Goal: Transaction & Acquisition: Purchase product/service

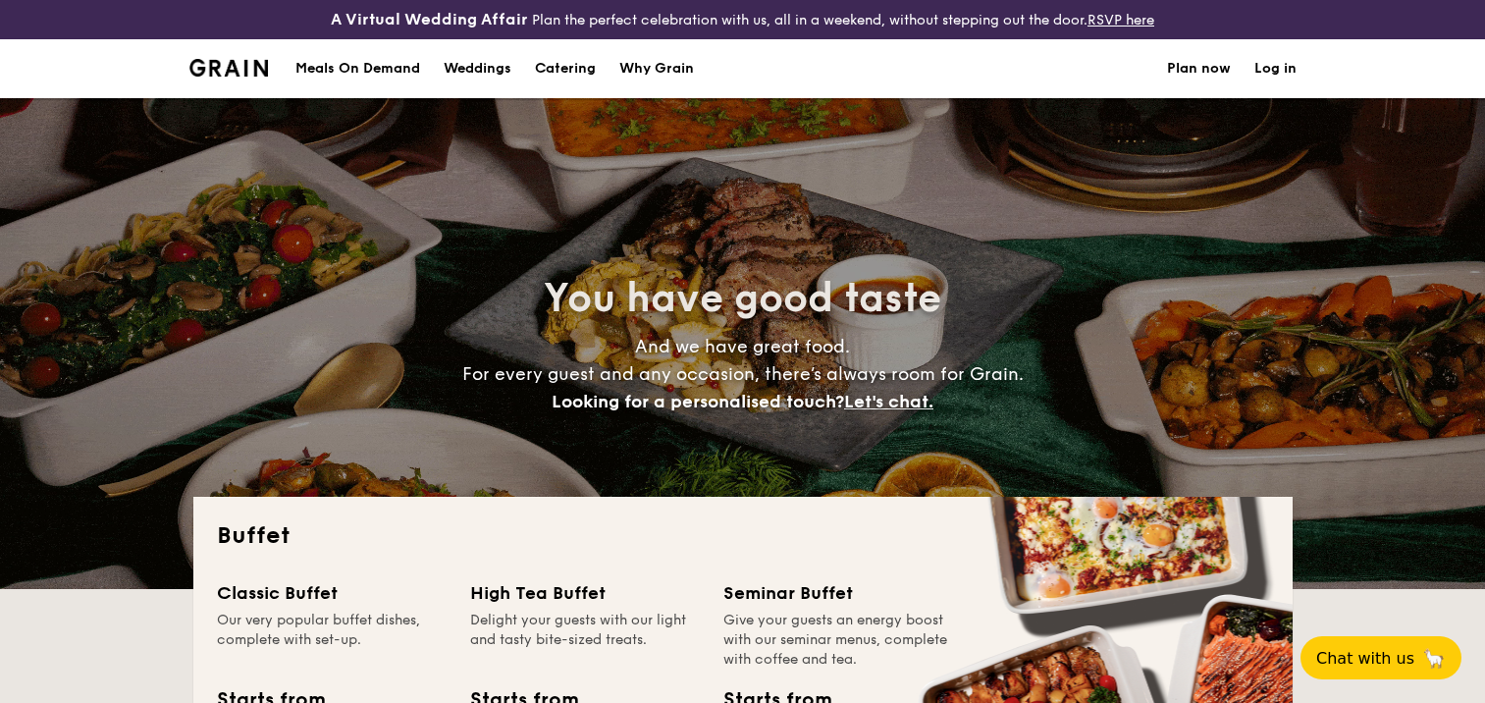
select select
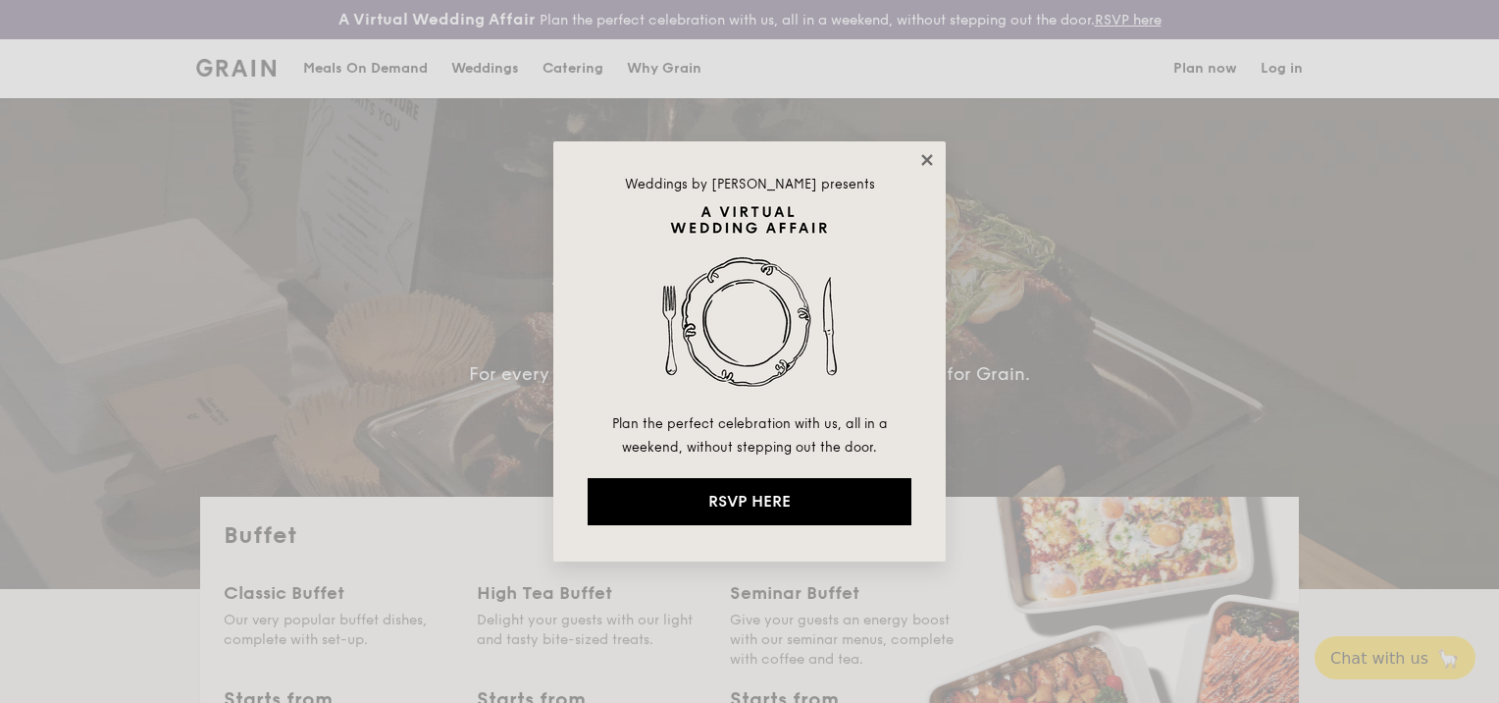
click at [918, 156] on icon at bounding box center [927, 160] width 18 height 18
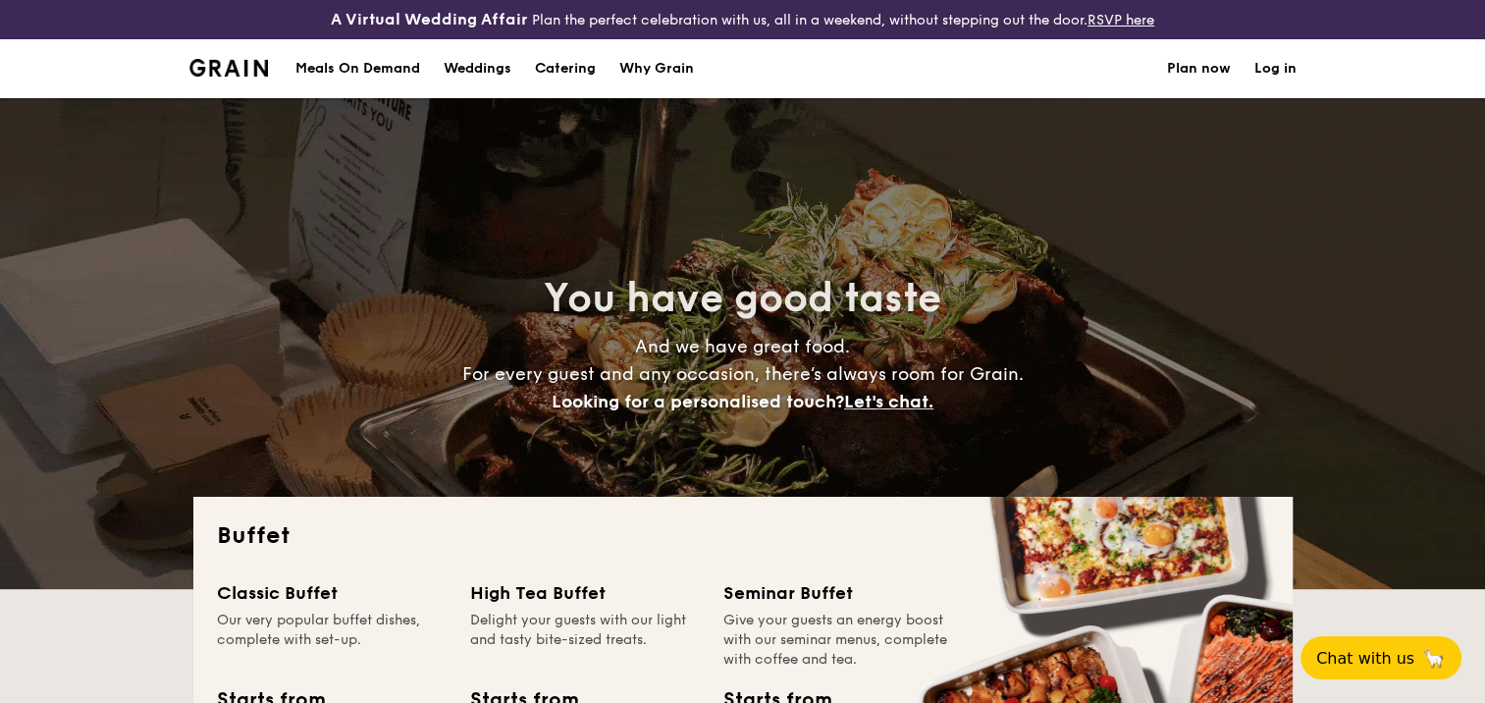
click at [577, 71] on h1 "Catering" at bounding box center [565, 68] width 61 height 59
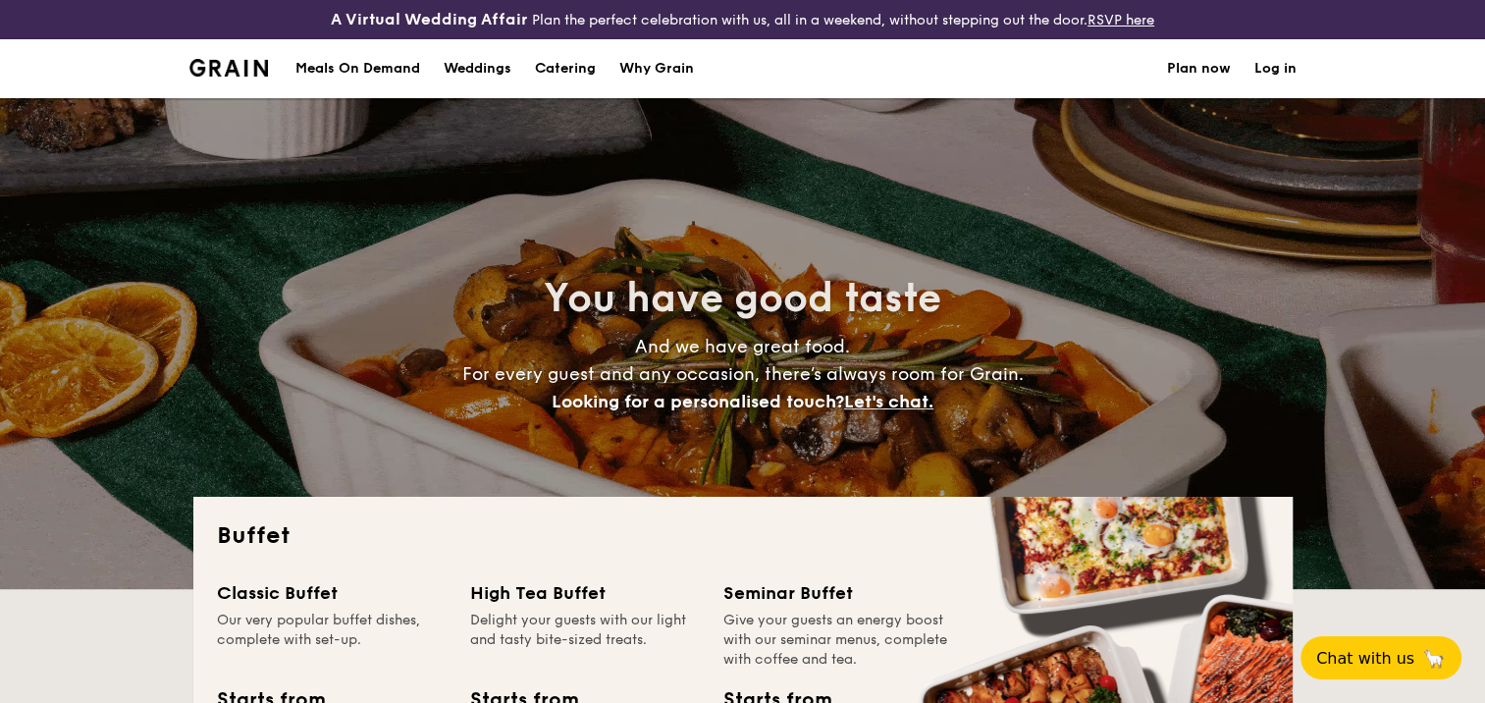
click at [563, 62] on h1 "Catering" at bounding box center [565, 68] width 61 height 59
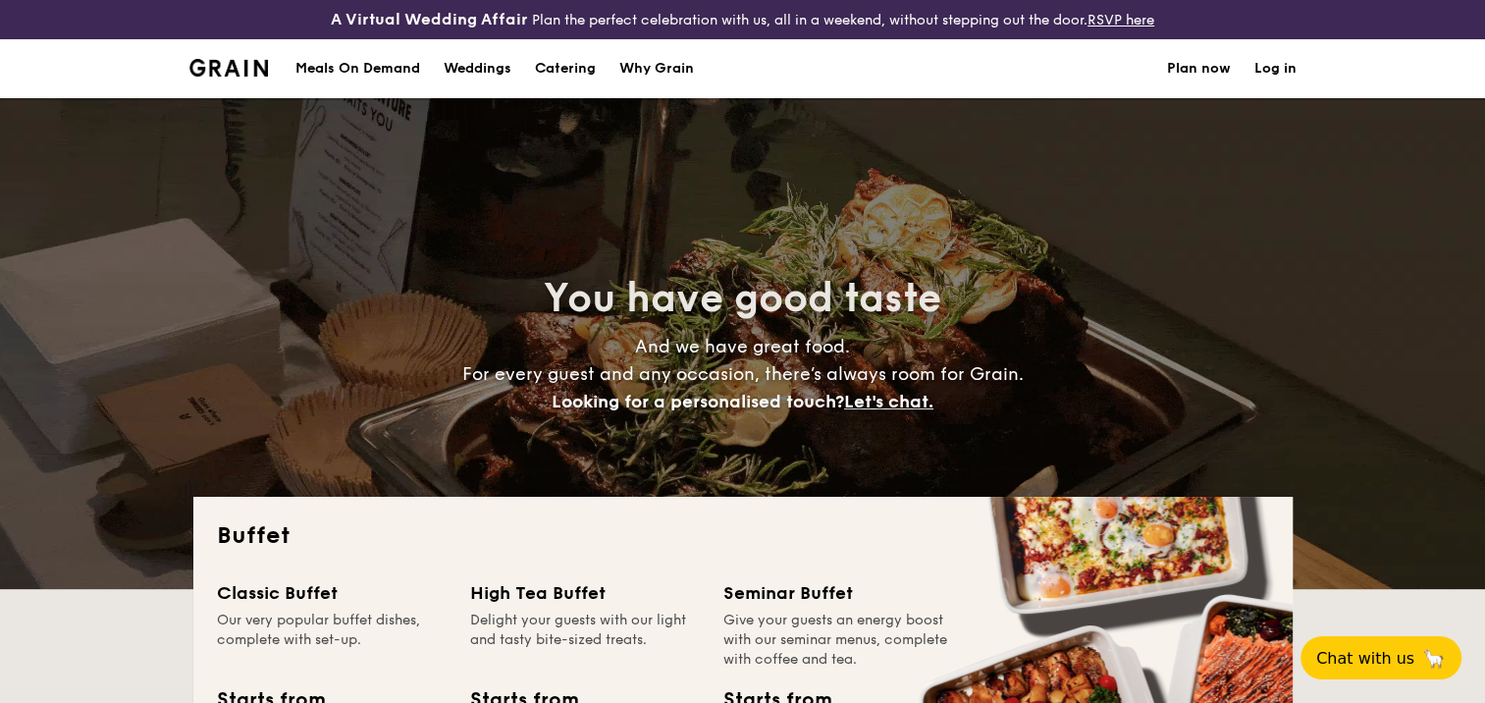
click at [365, 65] on div "Meals On Demand" at bounding box center [357, 68] width 125 height 59
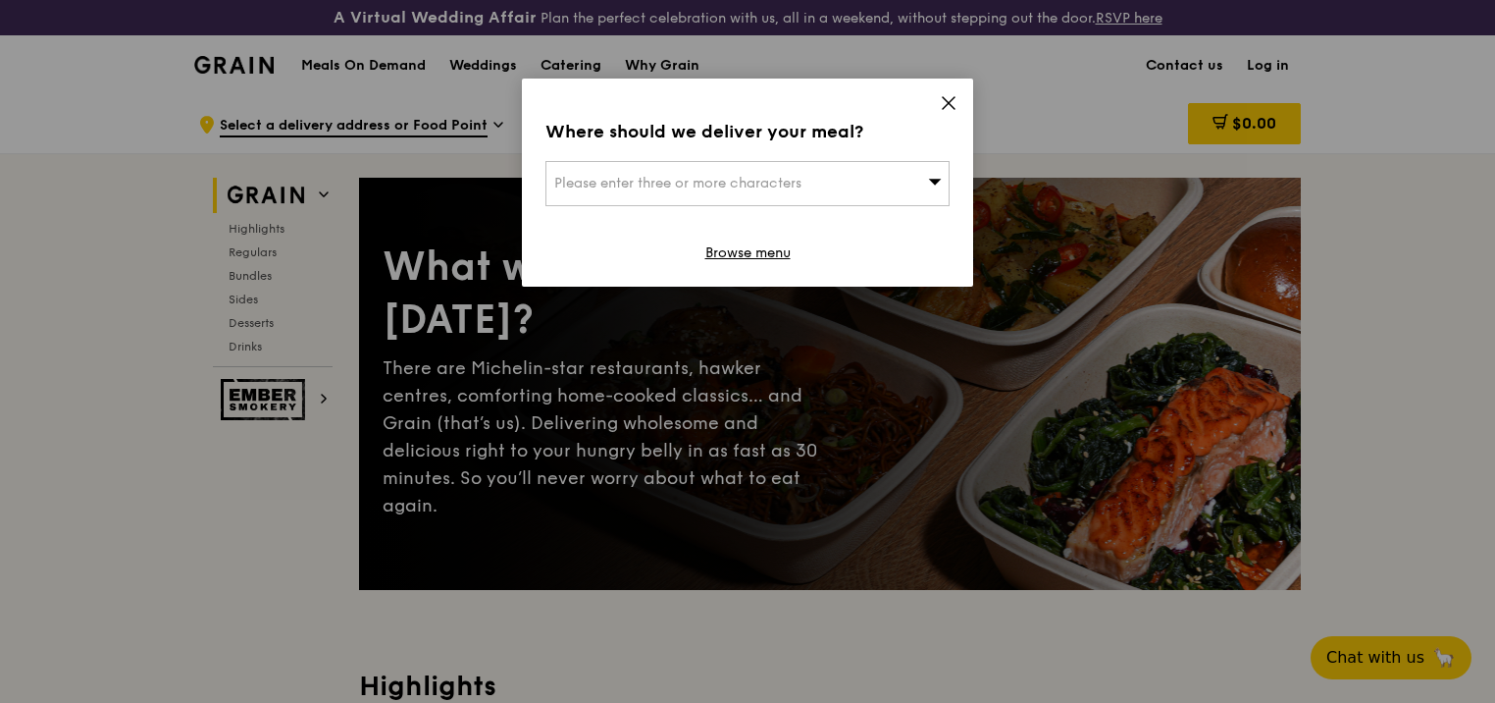
click at [944, 105] on icon at bounding box center [949, 103] width 18 height 18
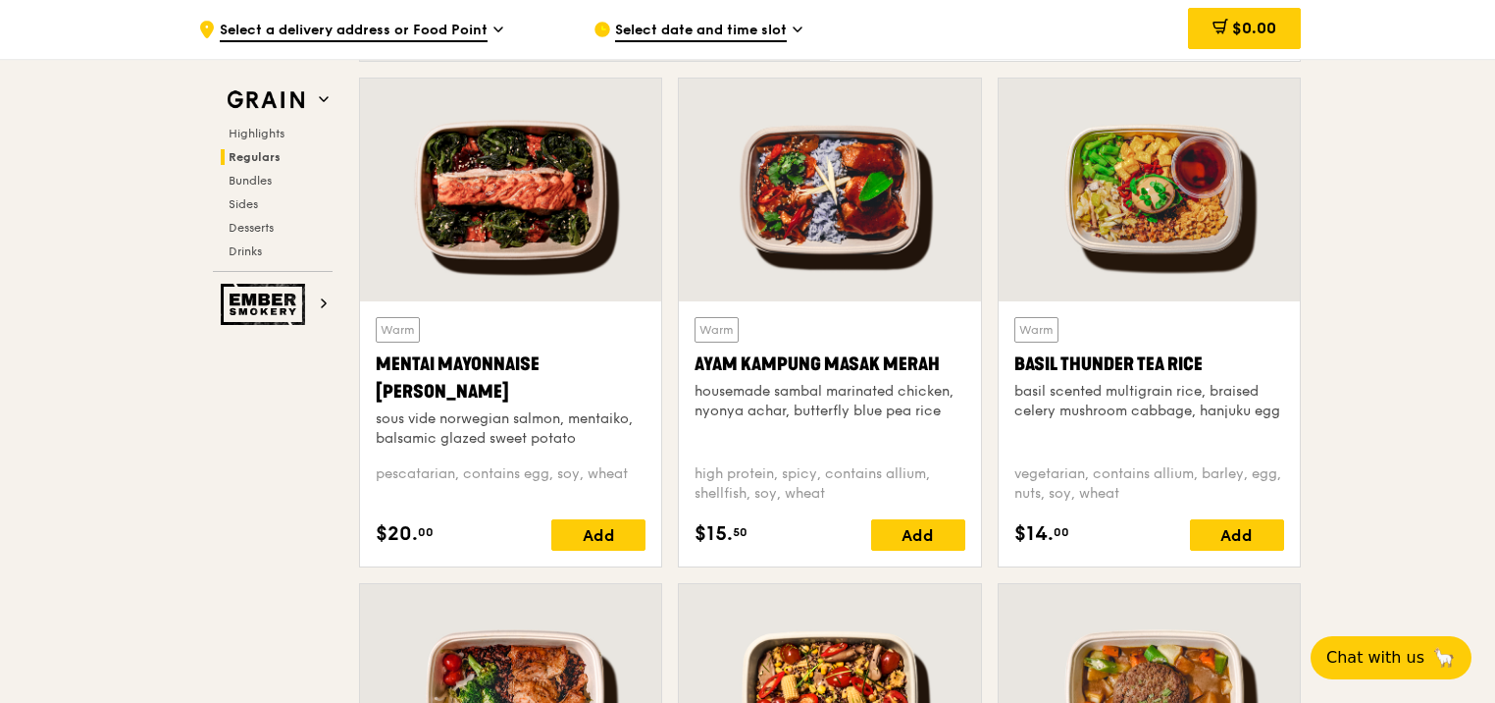
scroll to position [2061, 0]
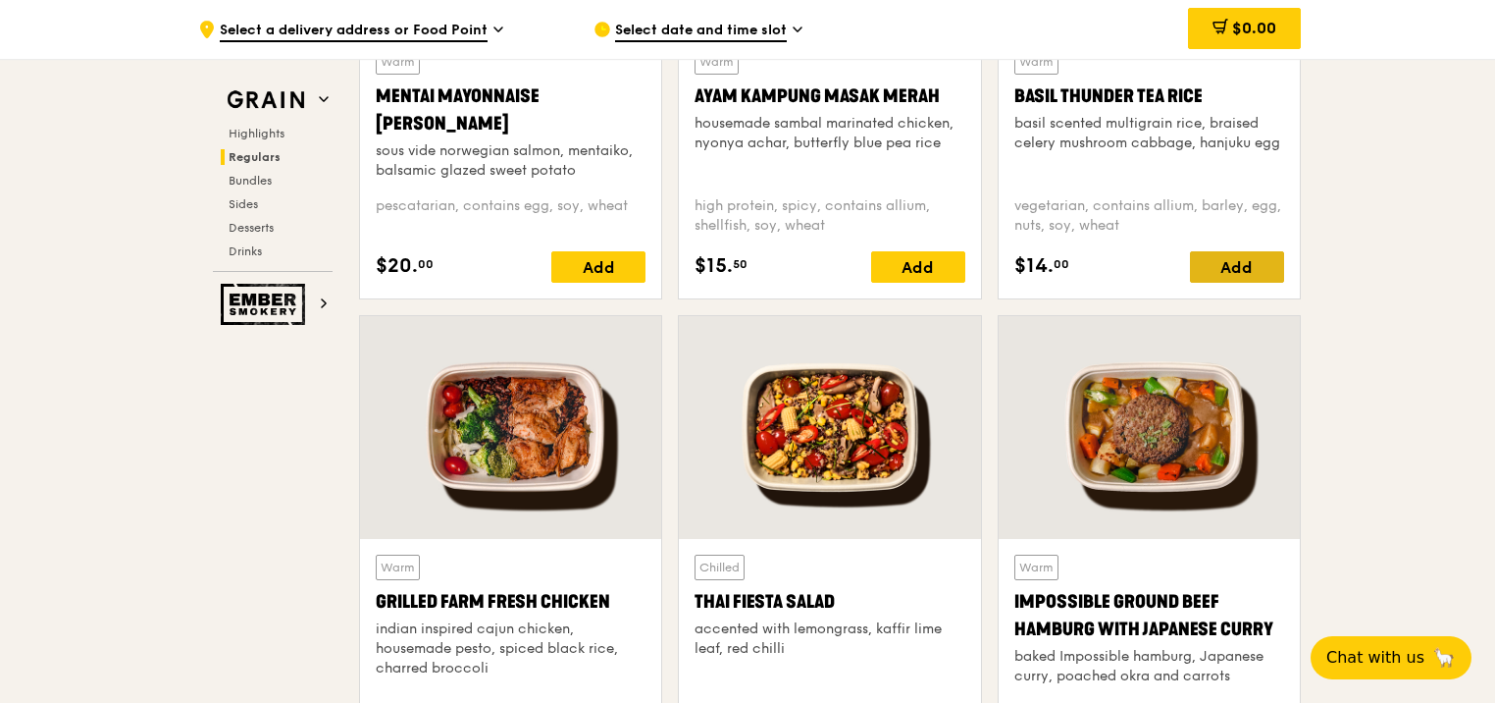
click at [1225, 260] on div "Add" at bounding box center [1237, 266] width 94 height 31
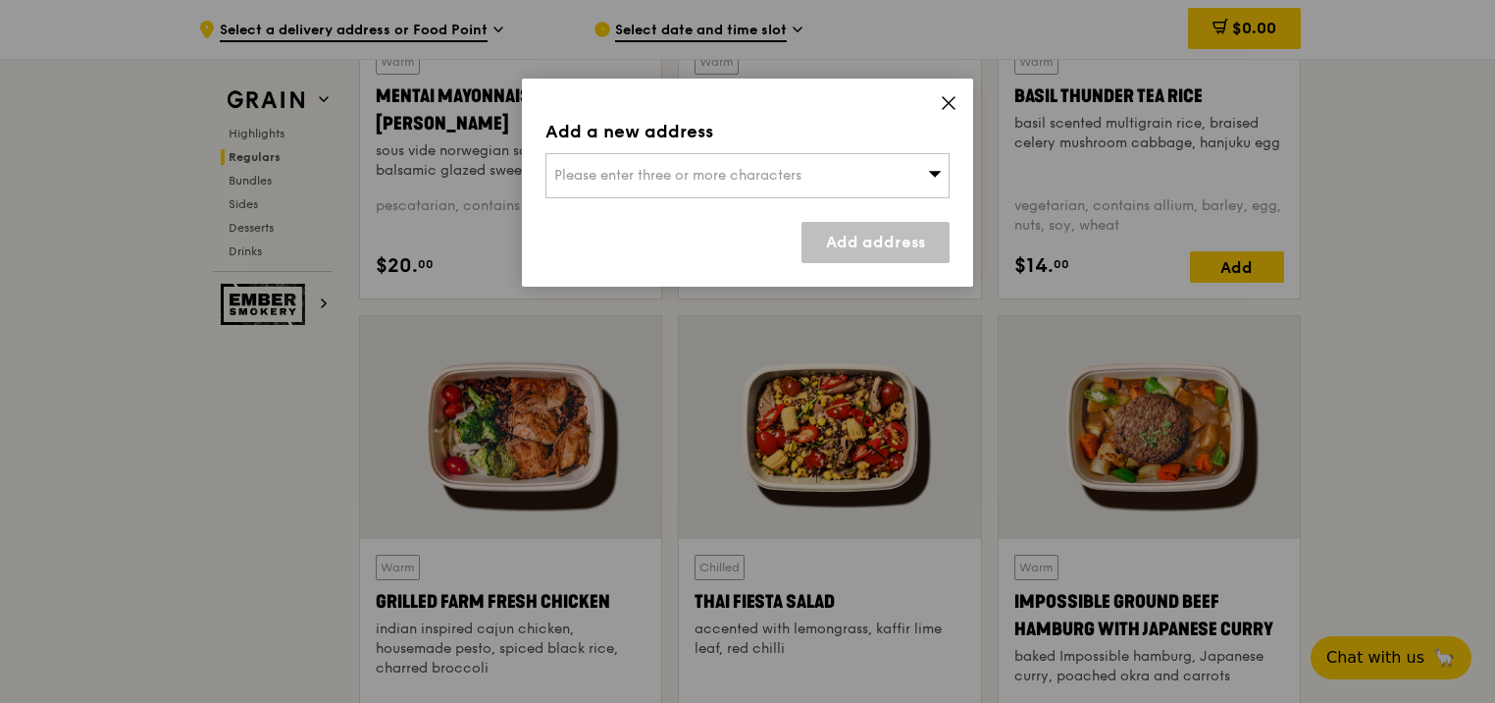
click at [663, 178] on span "Please enter three or more characters" at bounding box center [677, 175] width 247 height 17
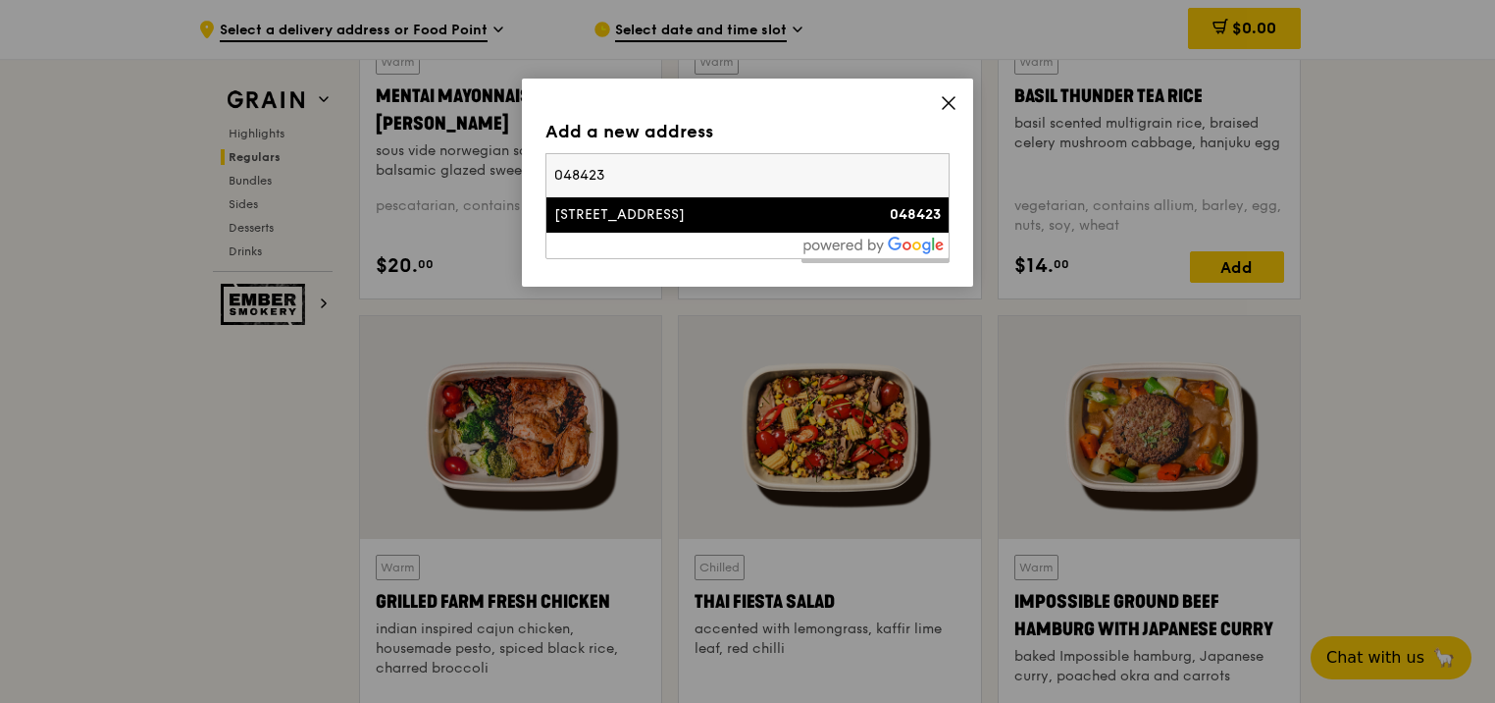
type input "048423"
click at [658, 212] on div "[STREET_ADDRESS]" at bounding box center [699, 215] width 290 height 20
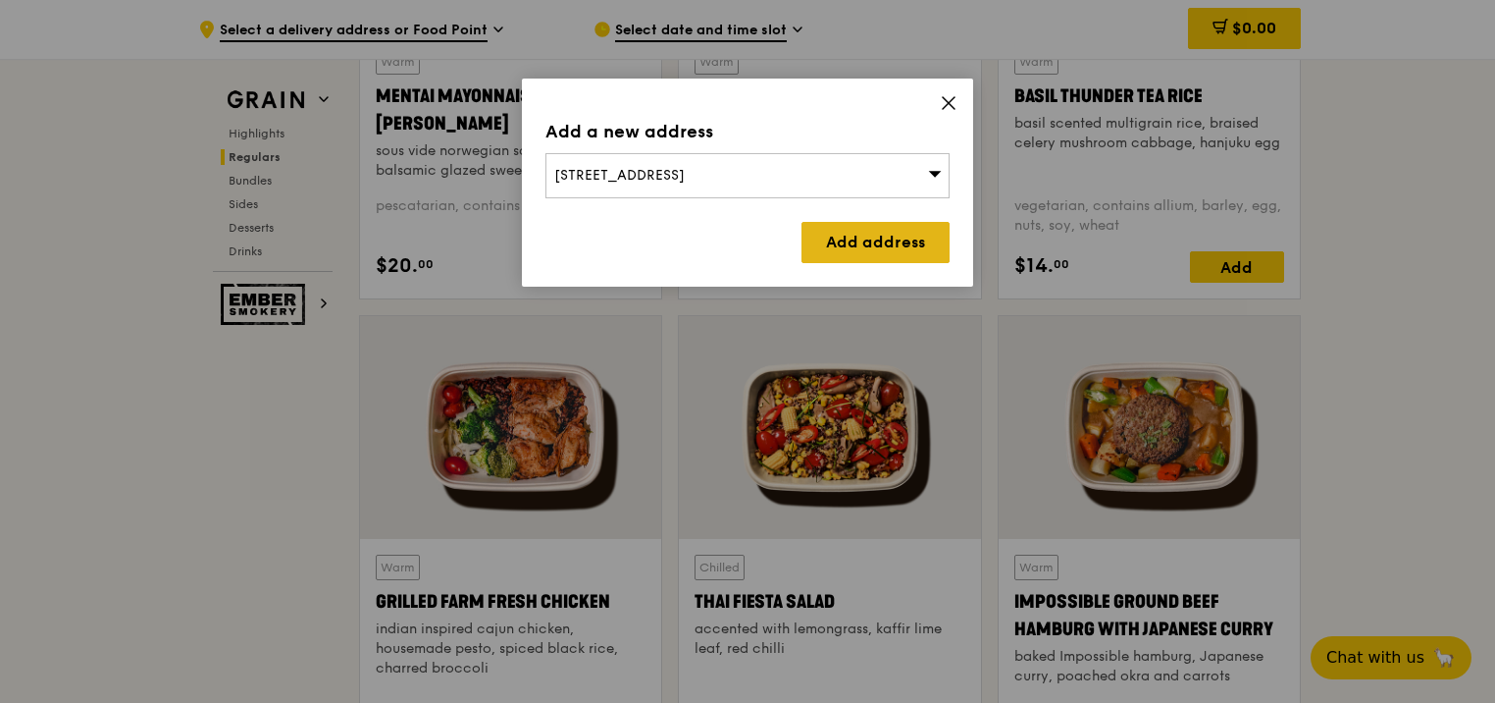
click at [881, 250] on link "Add address" at bounding box center [876, 242] width 148 height 41
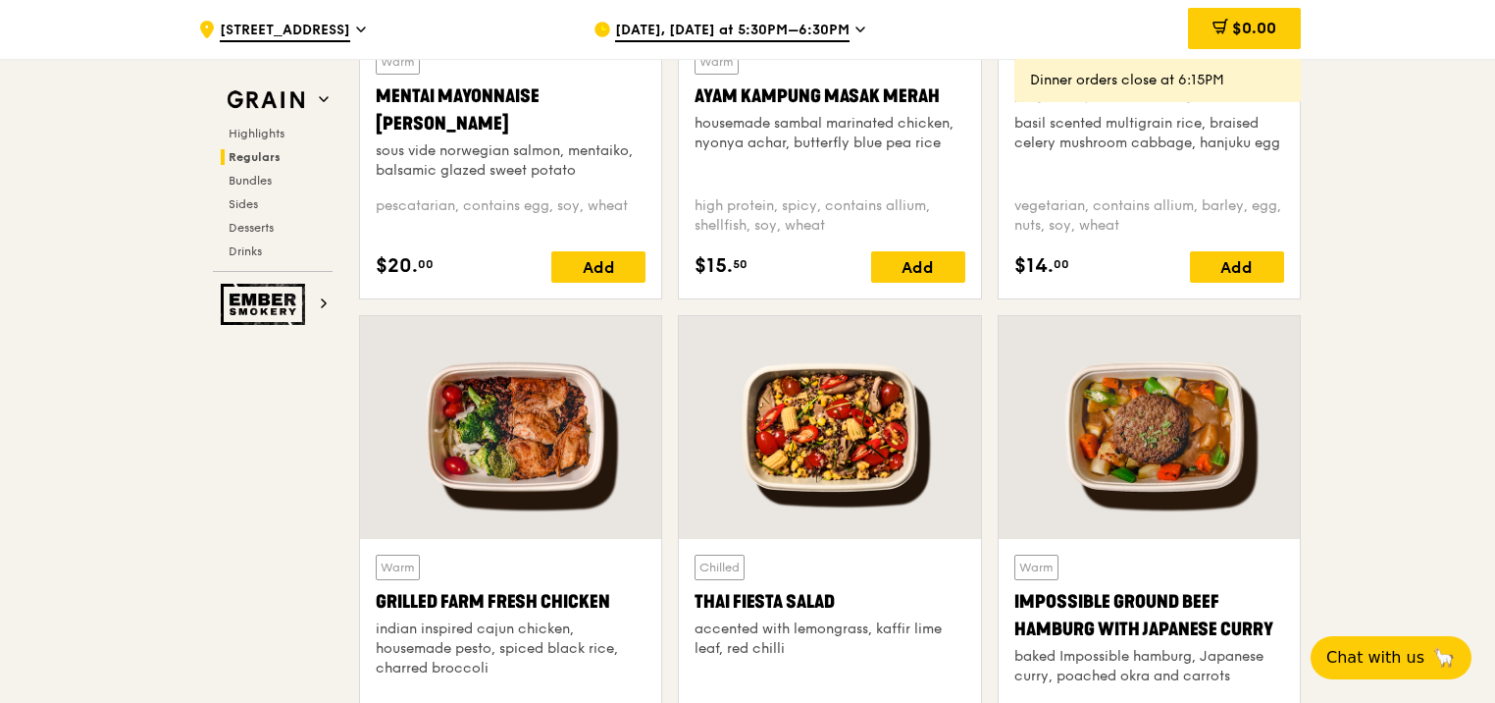
click at [649, 27] on span "[DATE], [DATE] at 5:30PM–6:30PM" at bounding box center [732, 32] width 235 height 22
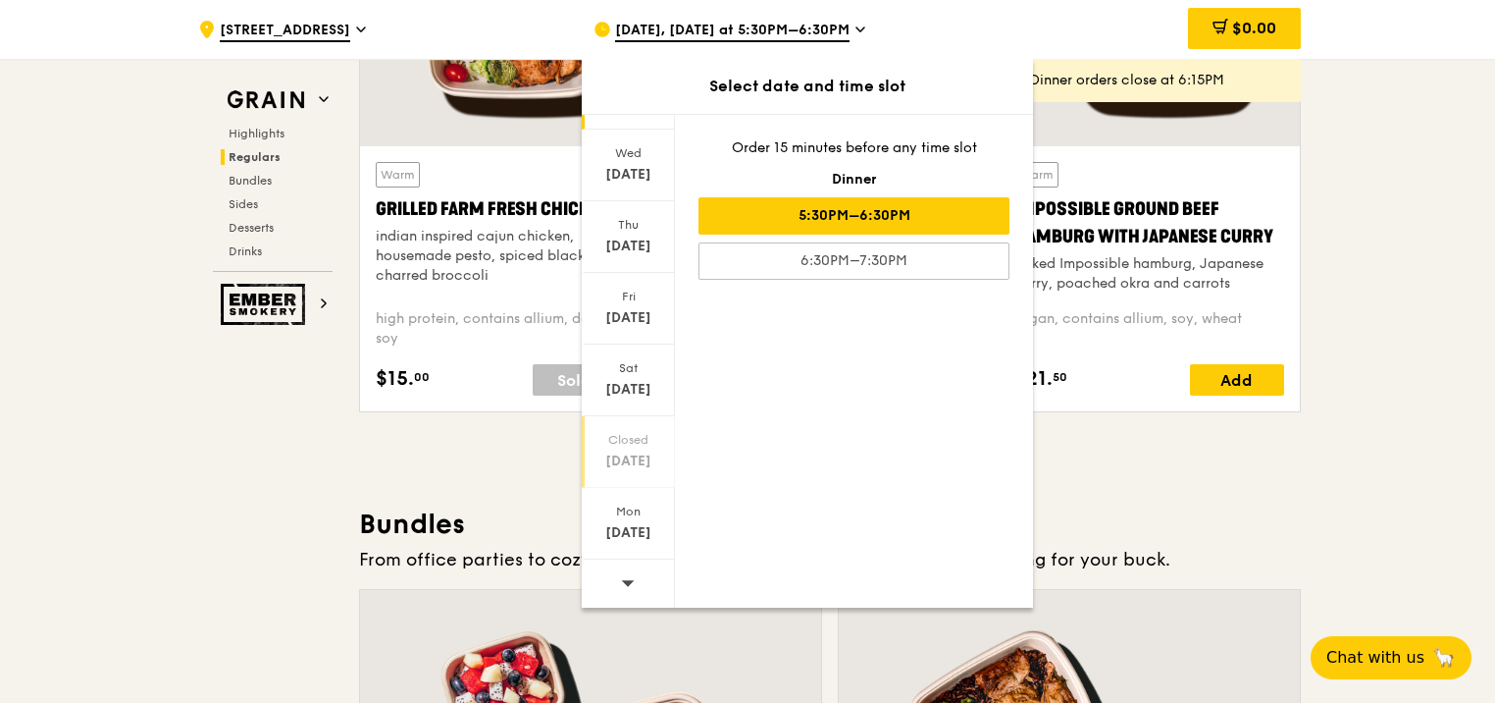
scroll to position [2453, 0]
click at [632, 584] on icon at bounding box center [628, 582] width 14 height 15
click at [632, 240] on div "[DATE]" at bounding box center [628, 246] width 87 height 20
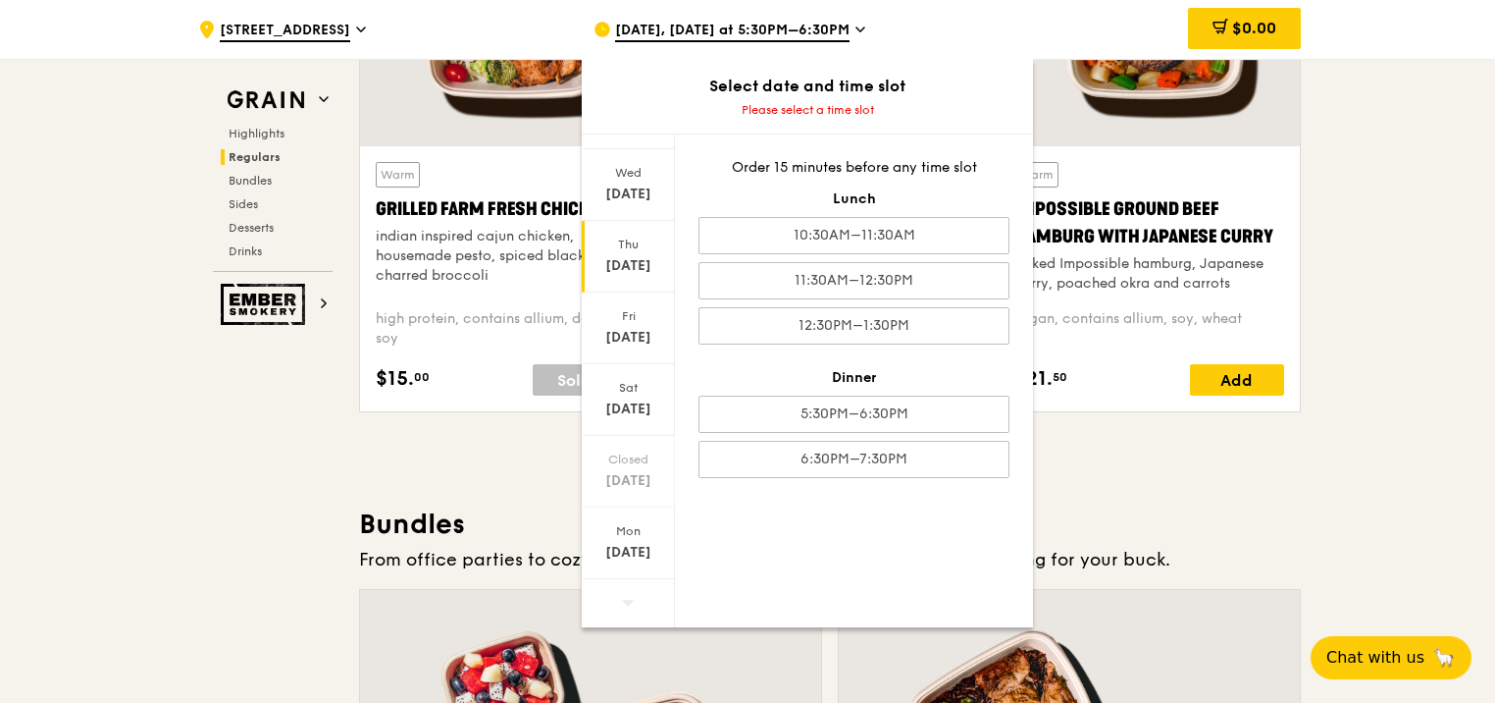
click at [632, 30] on span "[DATE], [DATE] at 5:30PM–6:30PM" at bounding box center [732, 32] width 235 height 22
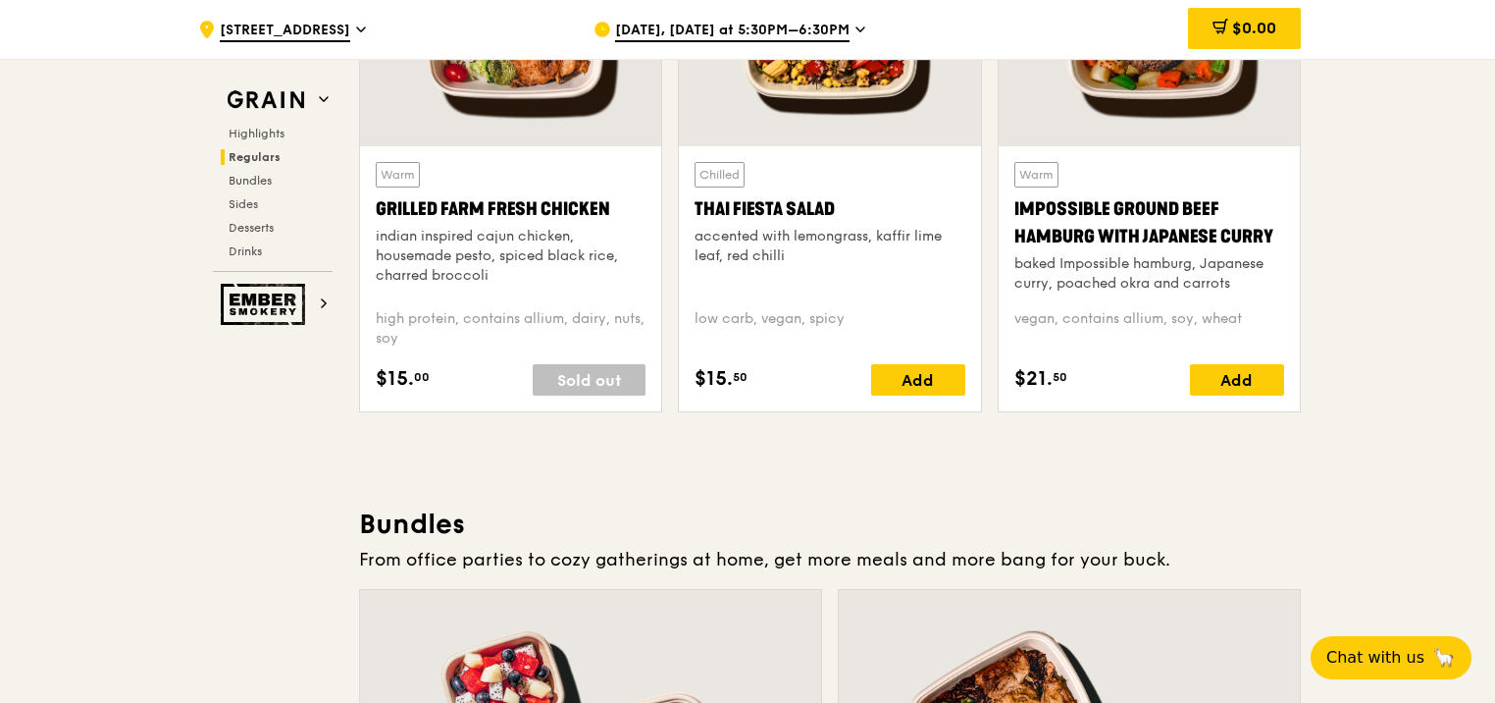
click at [680, 34] on span "[DATE], [DATE] at 5:30PM–6:30PM" at bounding box center [732, 32] width 235 height 22
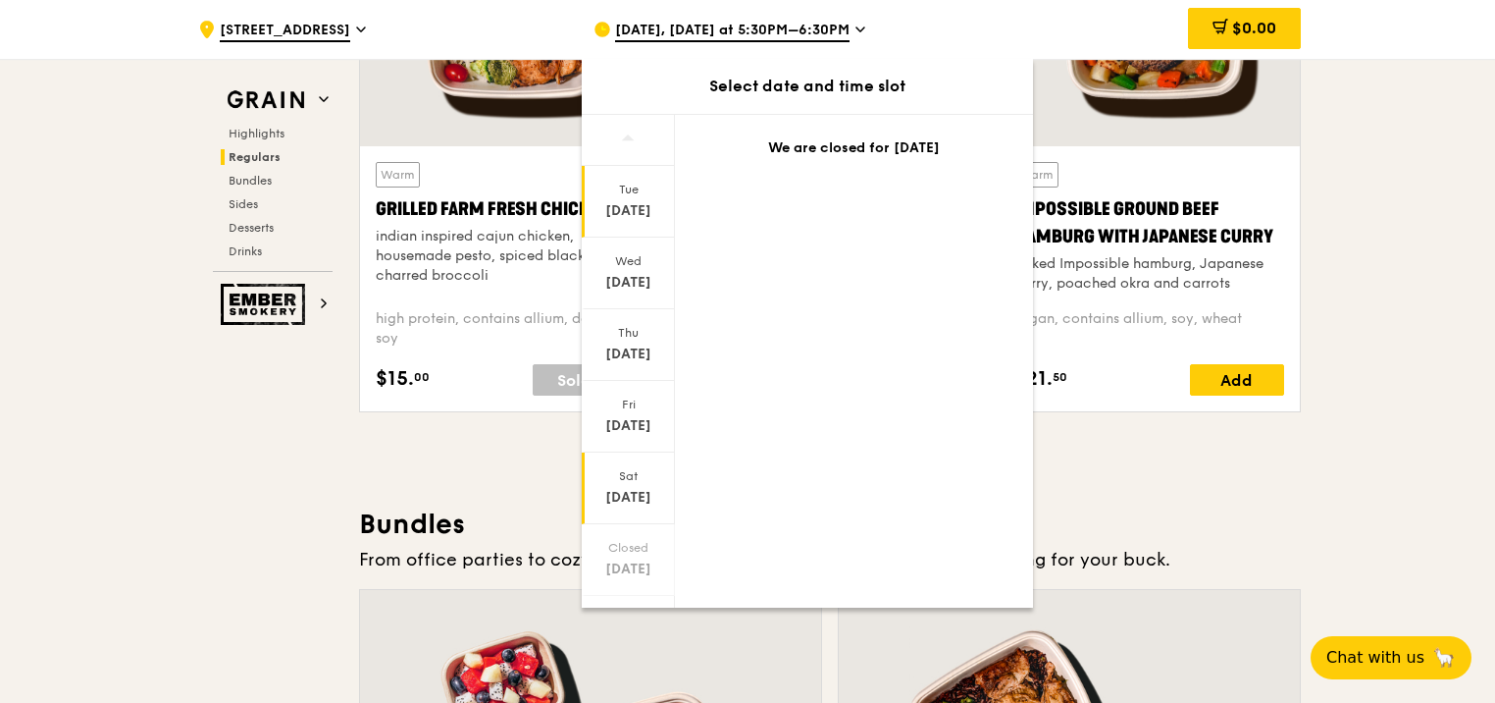
scroll to position [108, 0]
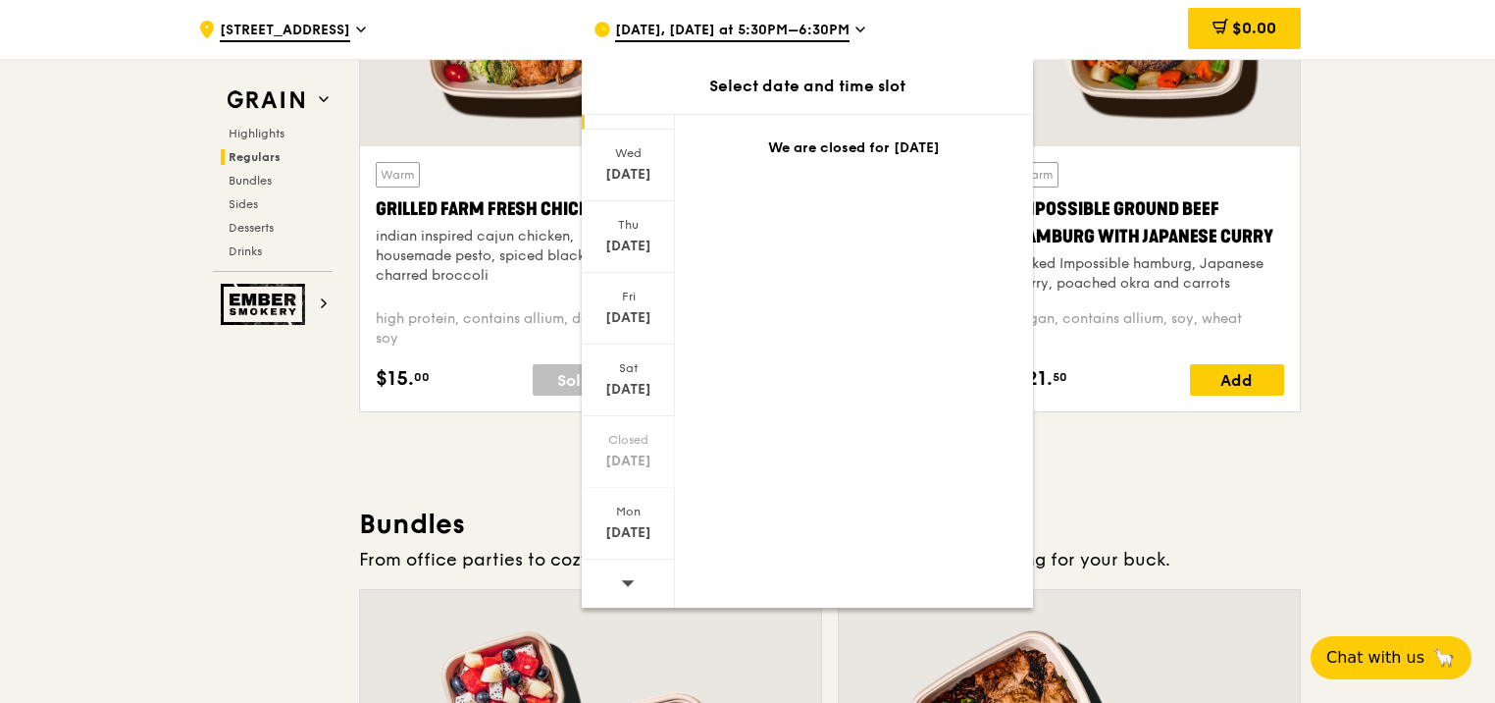
click at [625, 581] on icon at bounding box center [628, 583] width 13 height 6
click at [635, 236] on div "[DATE]" at bounding box center [628, 246] width 87 height 20
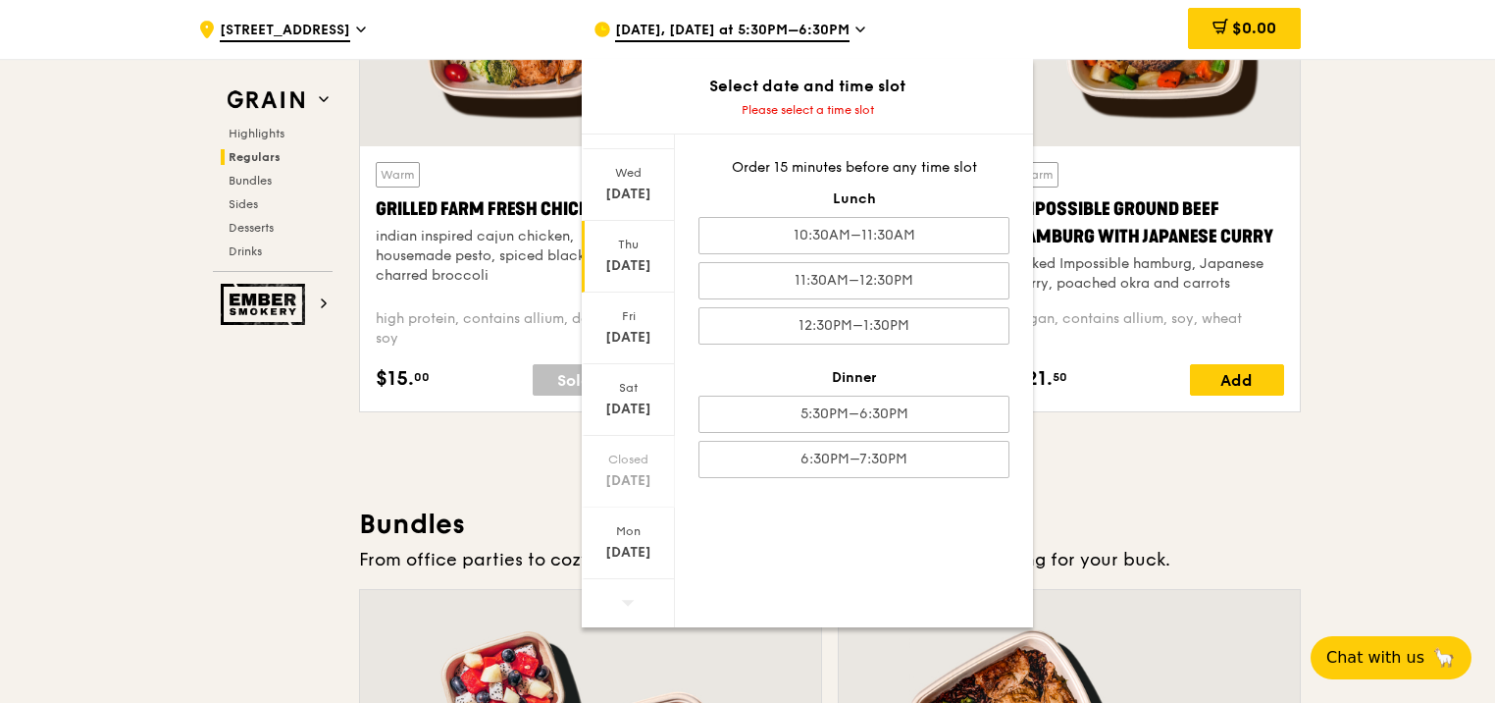
drag, startPoint x: 635, startPoint y: 236, endPoint x: 622, endPoint y: 286, distance: 50.7
click at [622, 286] on div "[DATE]" at bounding box center [628, 257] width 93 height 72
click at [623, 256] on div "[DATE]" at bounding box center [628, 266] width 87 height 20
click at [624, 256] on div "[DATE]" at bounding box center [628, 266] width 87 height 20
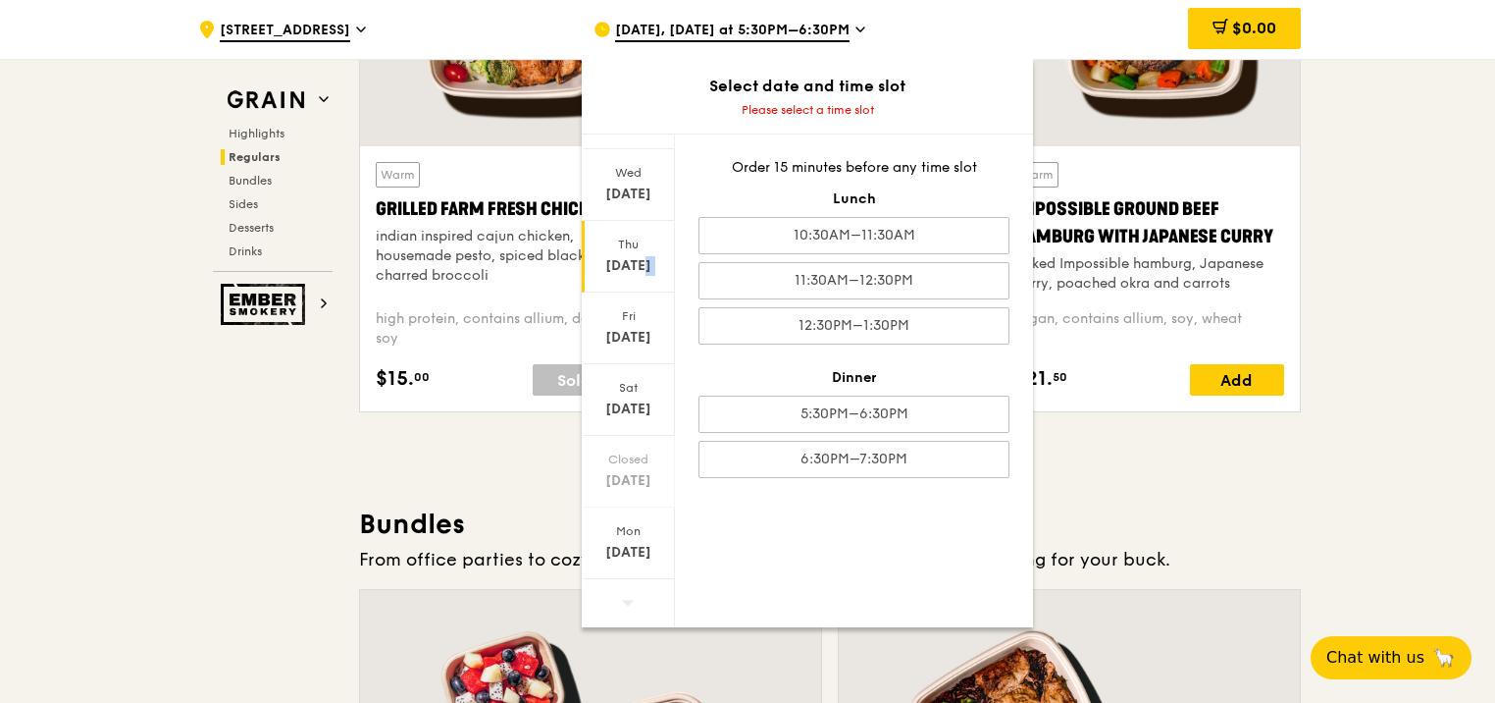
click at [624, 256] on div "[DATE]" at bounding box center [628, 266] width 87 height 20
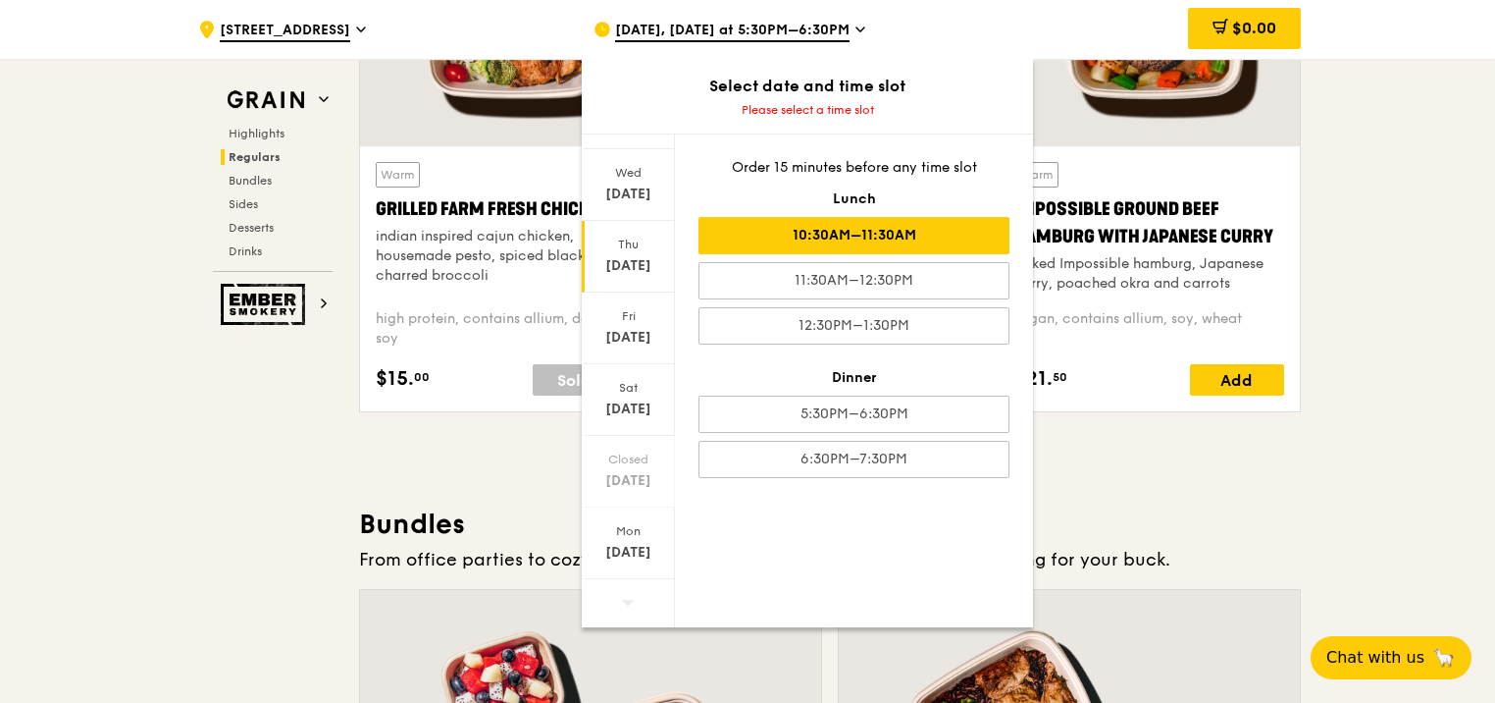
click at [836, 239] on div "10:30AM–11:30AM" at bounding box center [854, 235] width 311 height 37
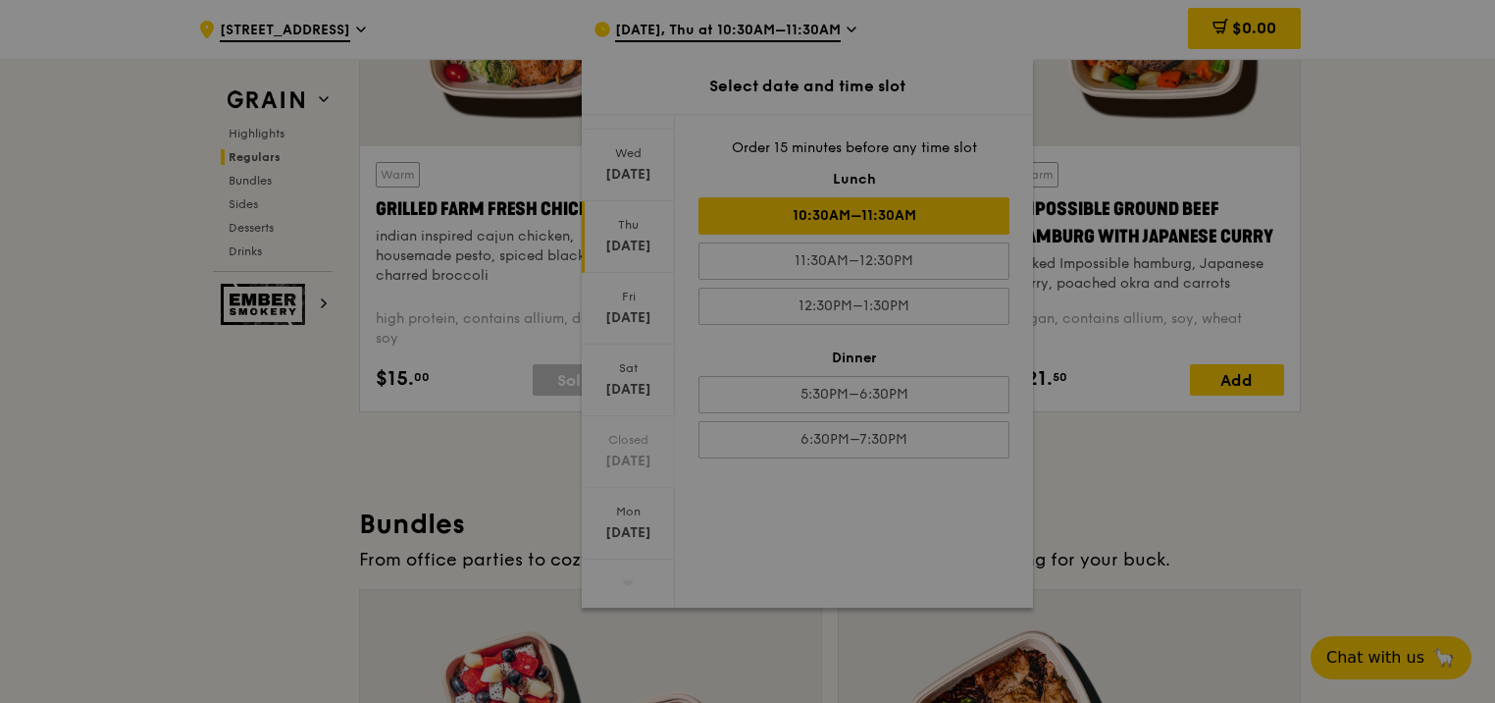
scroll to position [2454, 0]
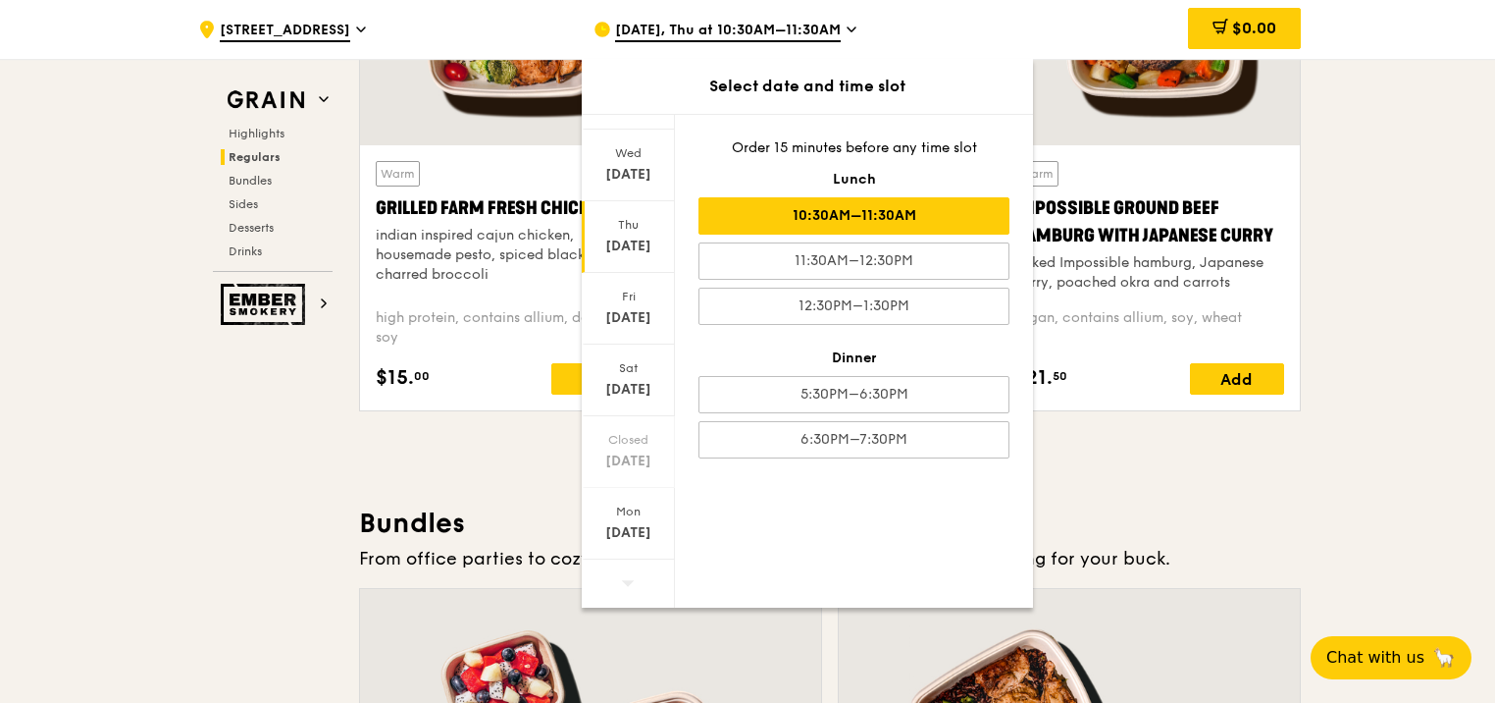
click at [651, 234] on div "[DATE]" at bounding box center [628, 237] width 93 height 72
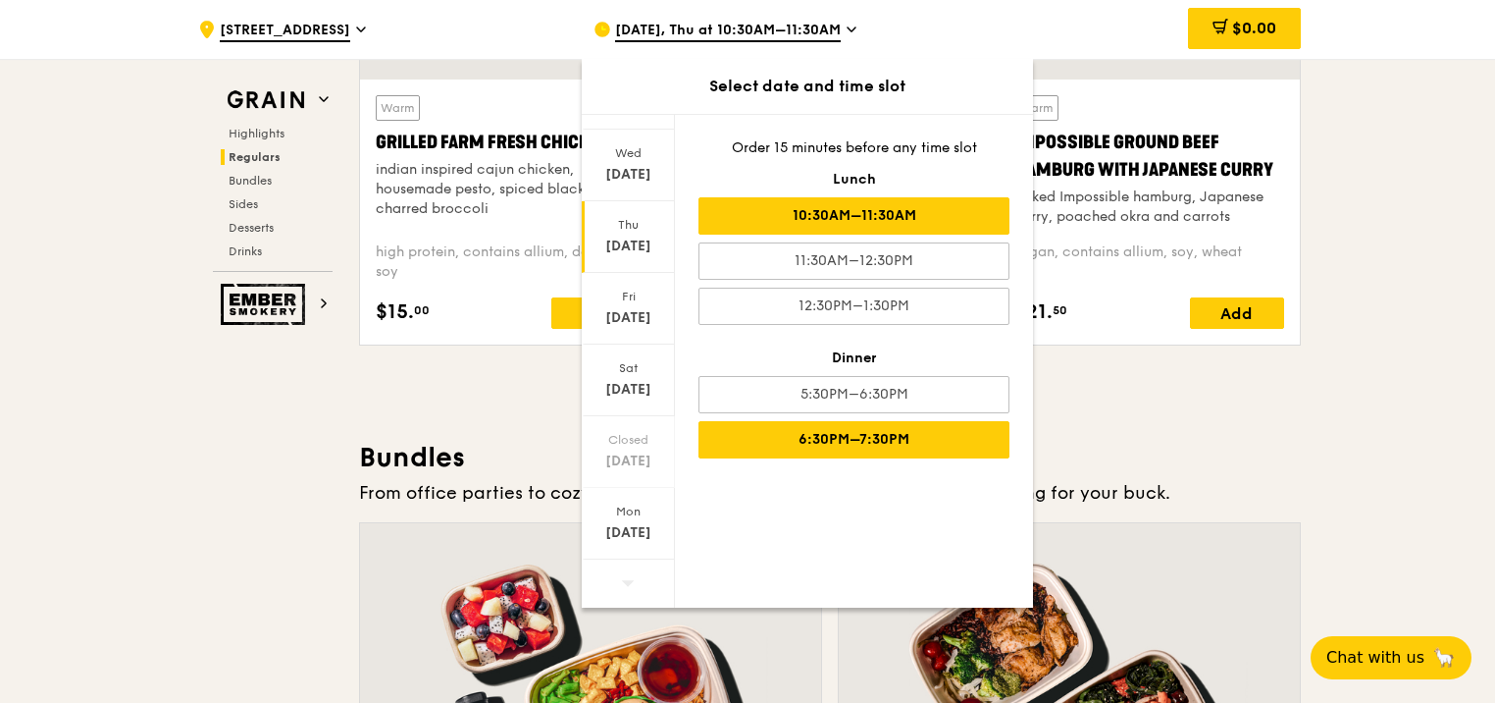
scroll to position [2552, 0]
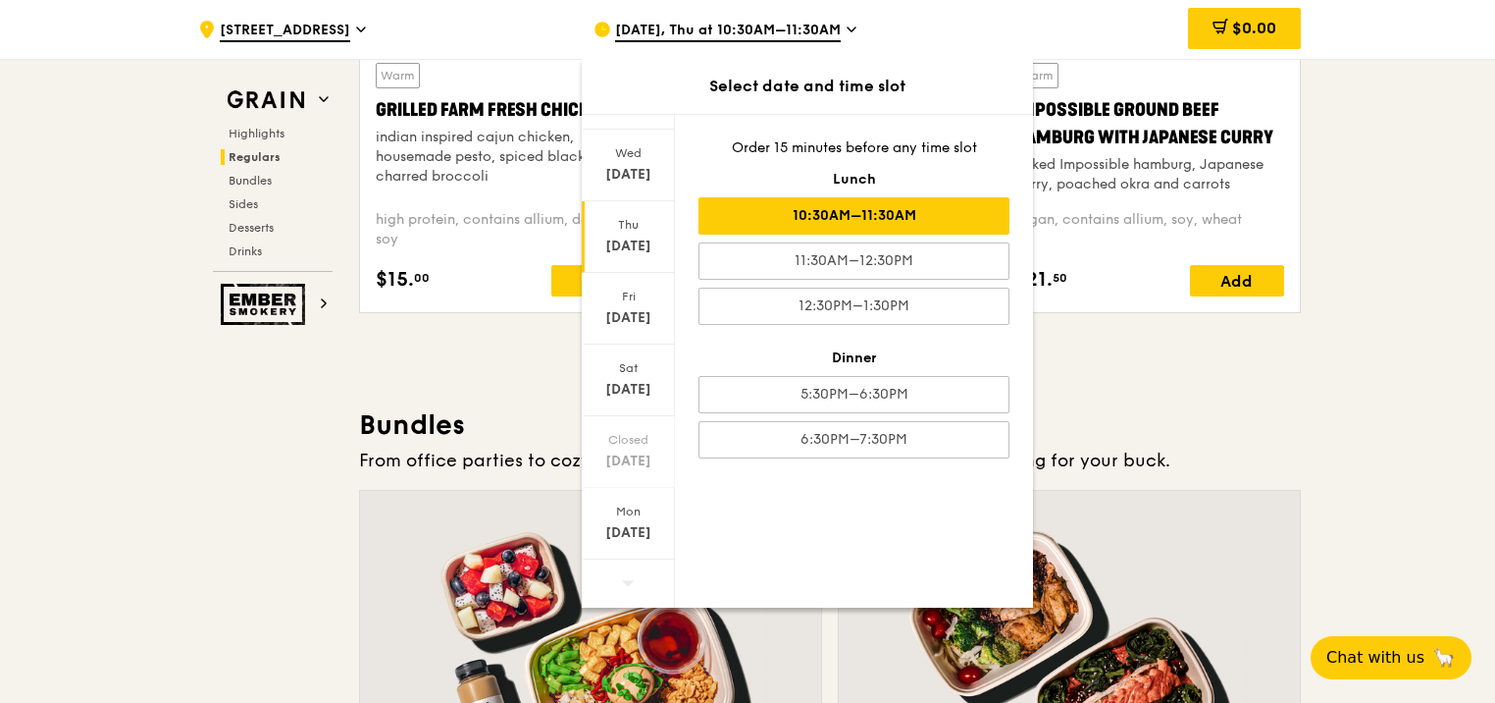
click at [764, 211] on div "10:30AM–11:30AM" at bounding box center [854, 215] width 311 height 37
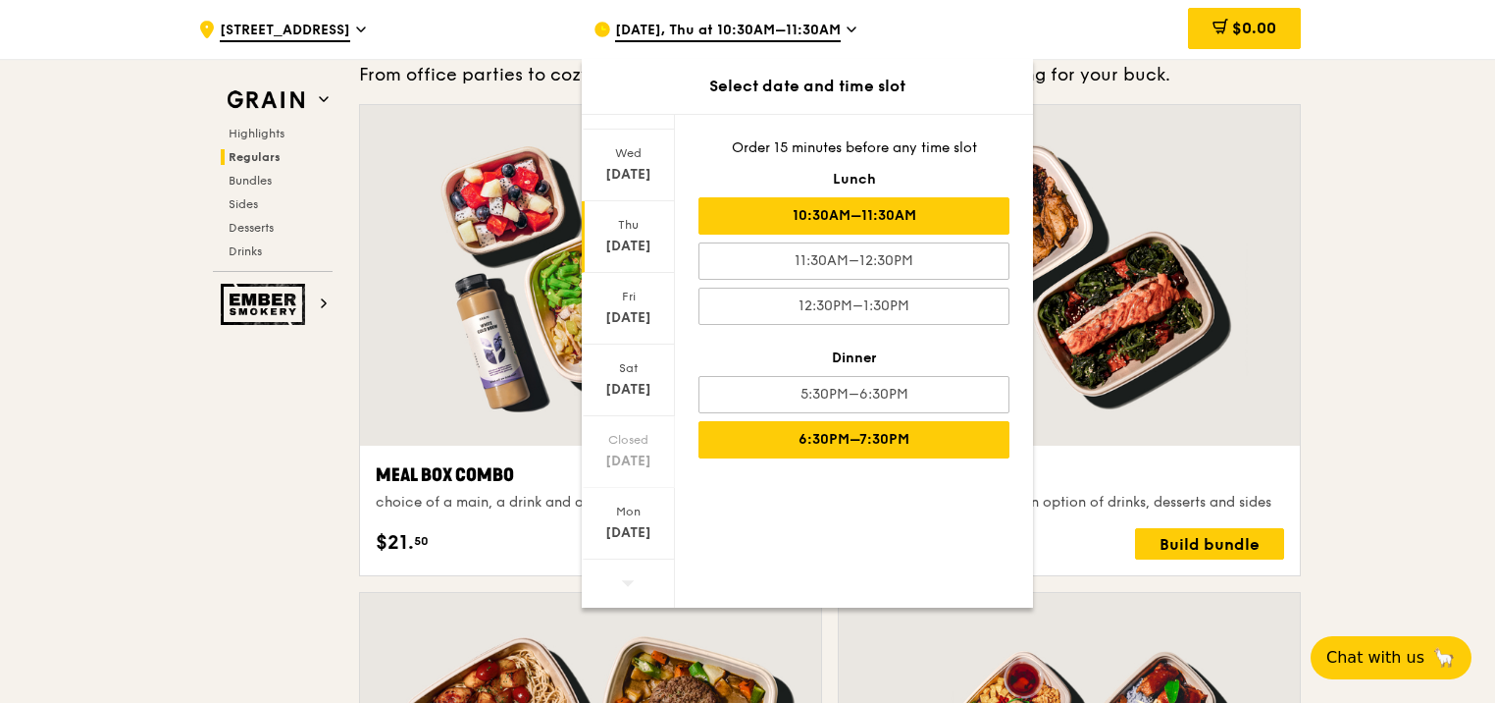
scroll to position [3043, 0]
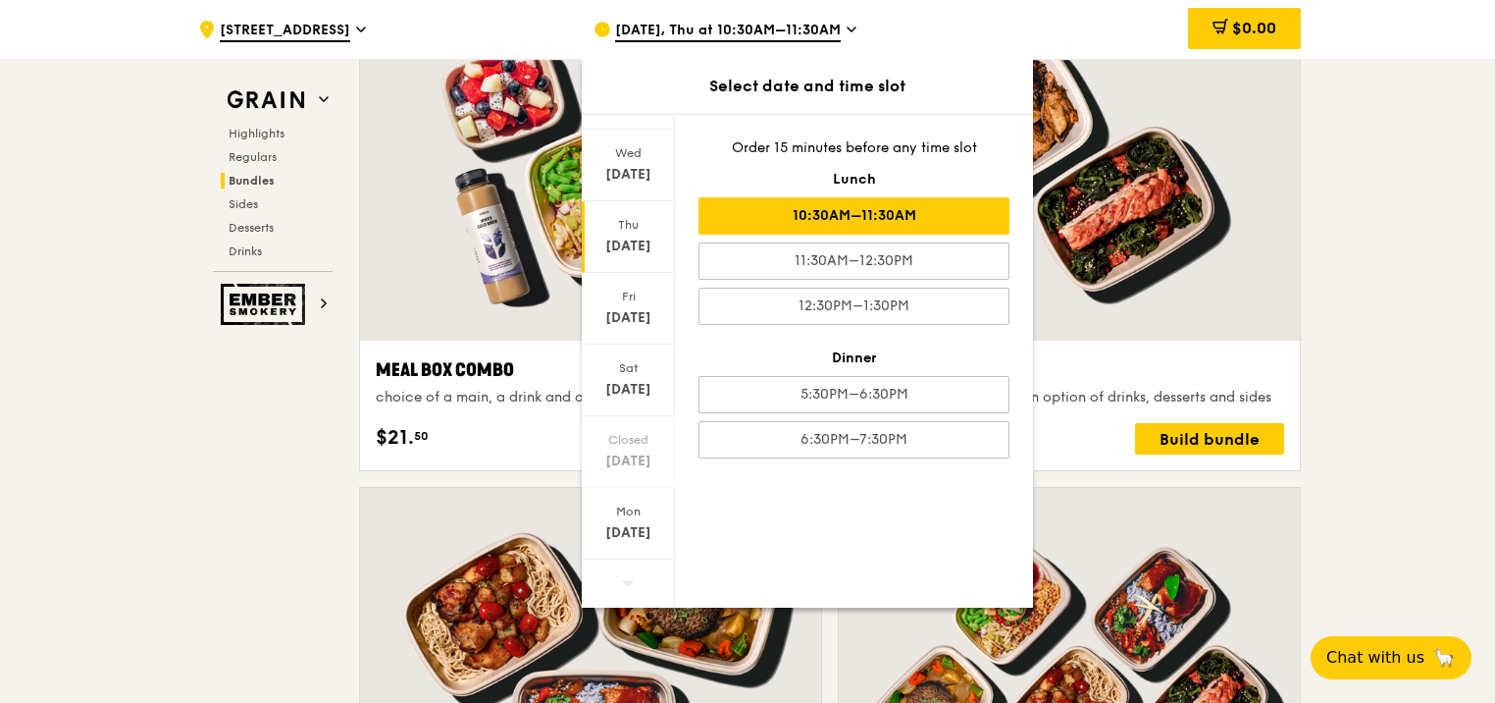
click at [633, 238] on div "[DATE]" at bounding box center [628, 246] width 87 height 20
click at [887, 212] on div "10:30AM–11:30AM" at bounding box center [854, 215] width 311 height 37
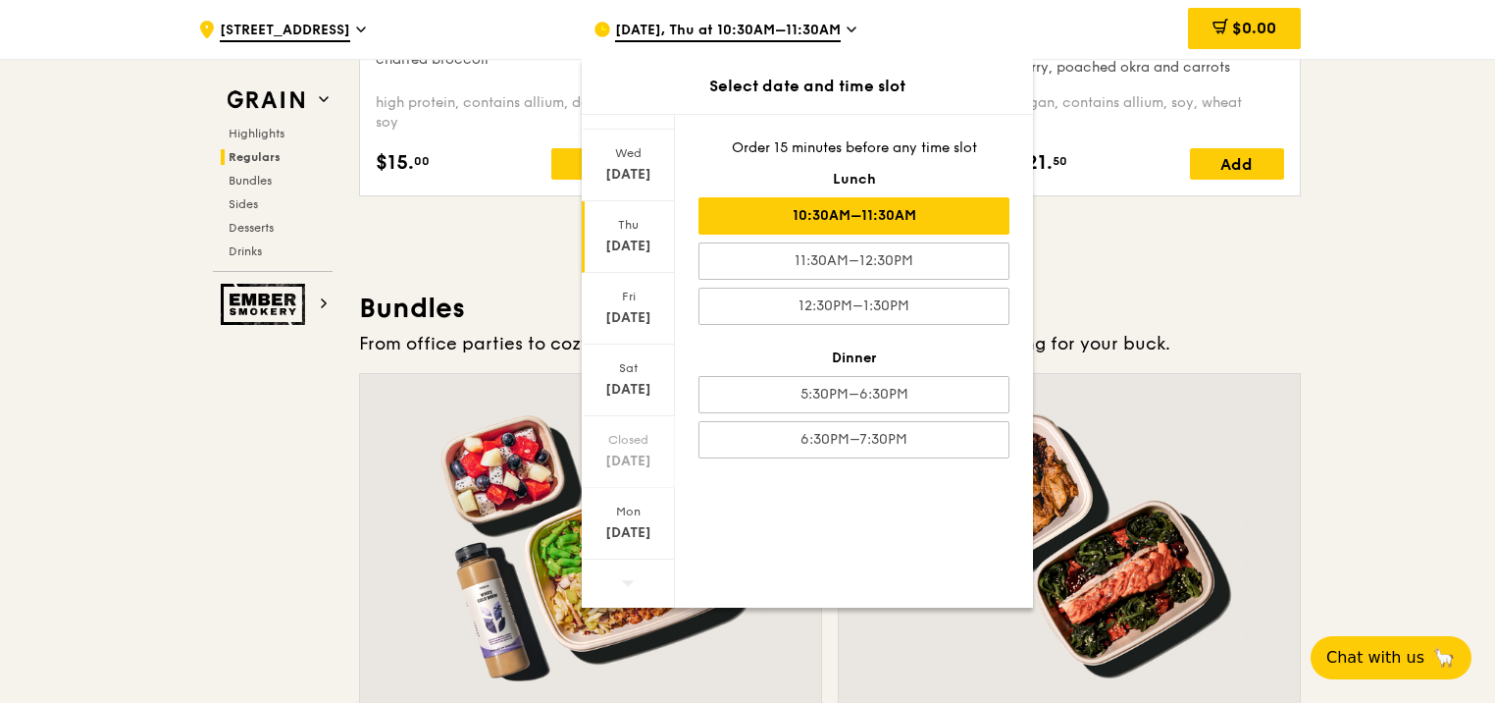
scroll to position [2547, 0]
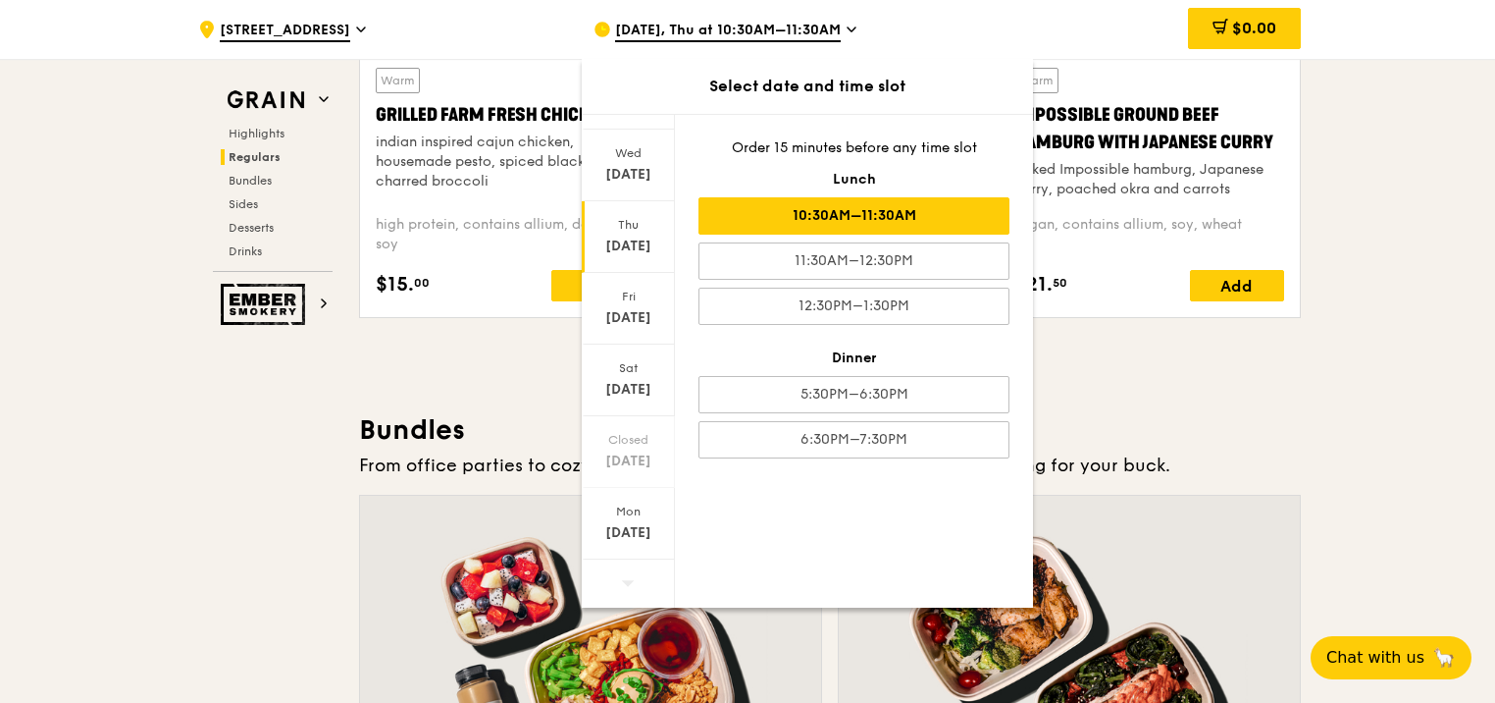
click at [848, 35] on div "[DATE], Thu at 10:30AM–11:30AM" at bounding box center [776, 29] width 364 height 59
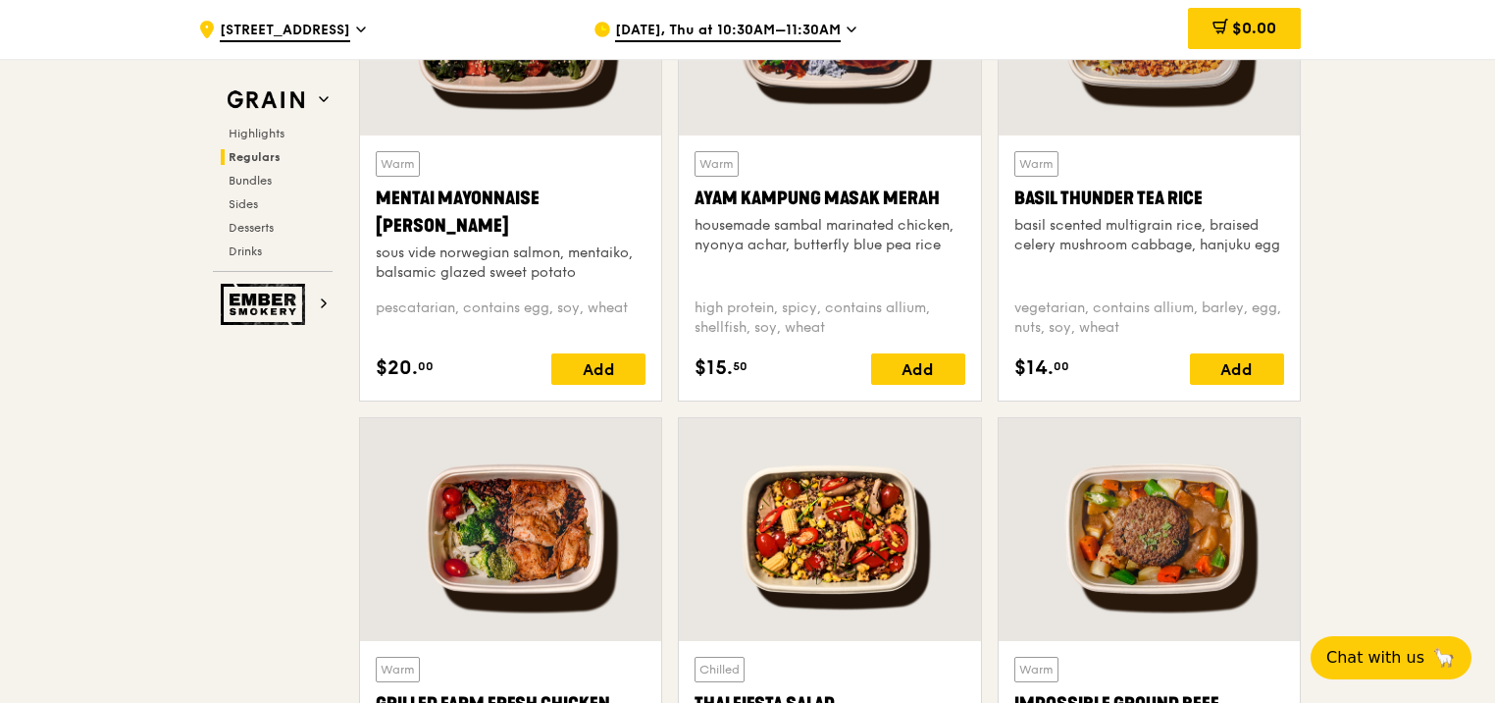
scroll to position [1958, 0]
click at [1237, 361] on div "Add" at bounding box center [1237, 368] width 94 height 31
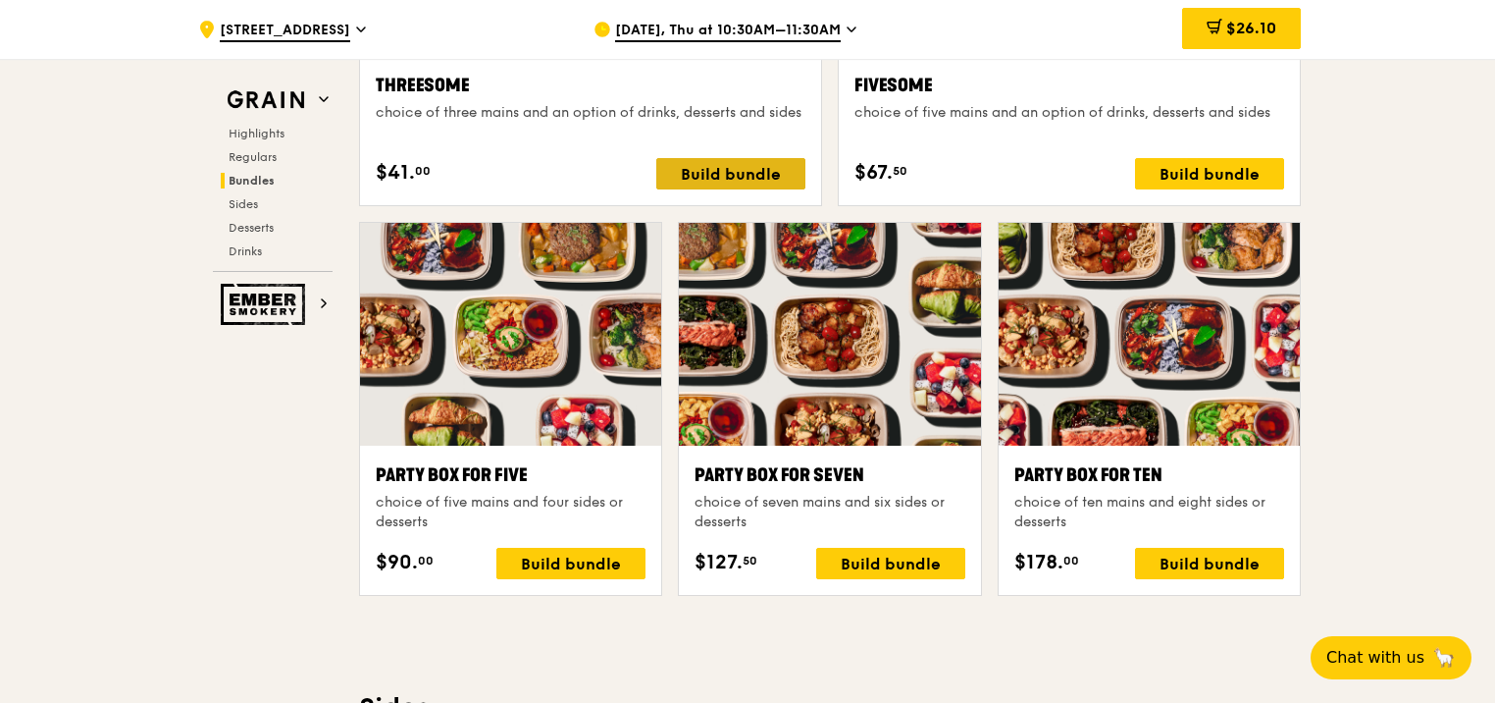
scroll to position [3823, 0]
